Goal: Information Seeking & Learning: Learn about a topic

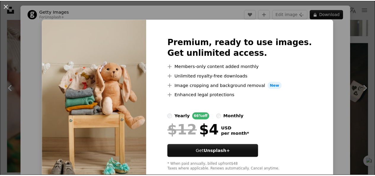
scroll to position [30, 0]
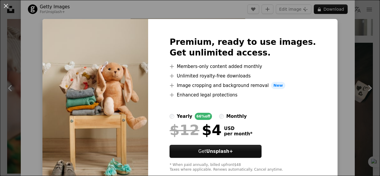
click at [56, 57] on img at bounding box center [95, 104] width 106 height 171
click at [51, 50] on img at bounding box center [95, 104] width 106 height 171
click at [7, 7] on button "An X shape" at bounding box center [5, 5] width 7 height 7
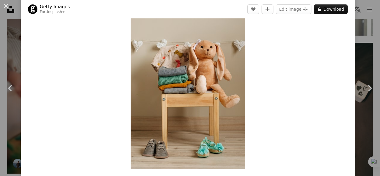
drag, startPoint x: 7, startPoint y: 7, endPoint x: 36, endPoint y: 26, distance: 35.1
click at [7, 7] on button "An X shape" at bounding box center [5, 5] width 7 height 7
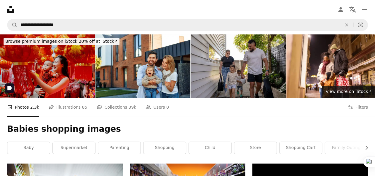
click at [53, 79] on img at bounding box center [47, 65] width 95 height 63
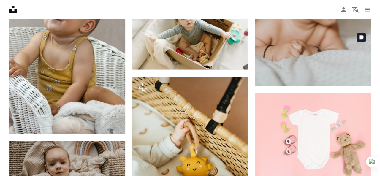
scroll to position [1632, 0]
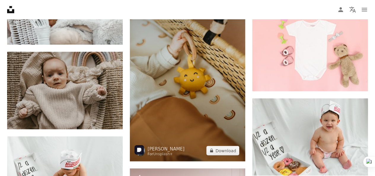
click at [178, 108] on img at bounding box center [188, 75] width 116 height 174
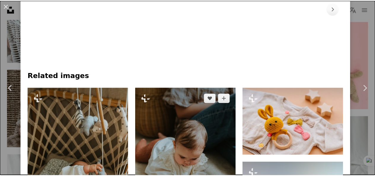
scroll to position [237, 0]
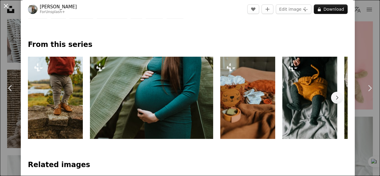
click at [6, 6] on button "An X shape" at bounding box center [5, 5] width 7 height 7
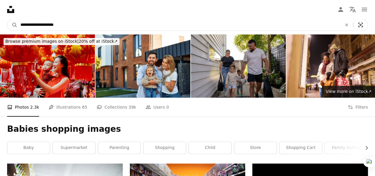
click at [362, 25] on icon "Visual search" at bounding box center [361, 25] width 14 height 6
